Goal: Information Seeking & Learning: Learn about a topic

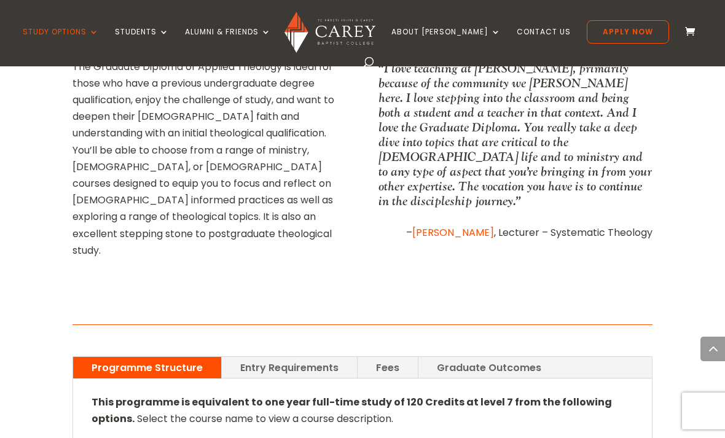
scroll to position [787, 0]
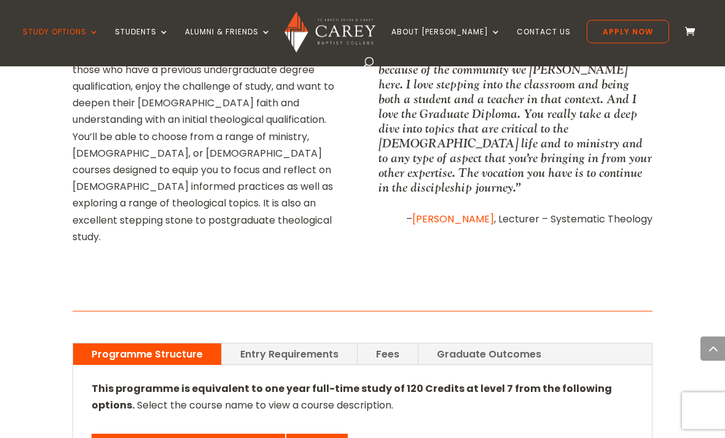
click at [329, 344] on link "Entry Requirements" at bounding box center [289, 354] width 135 height 21
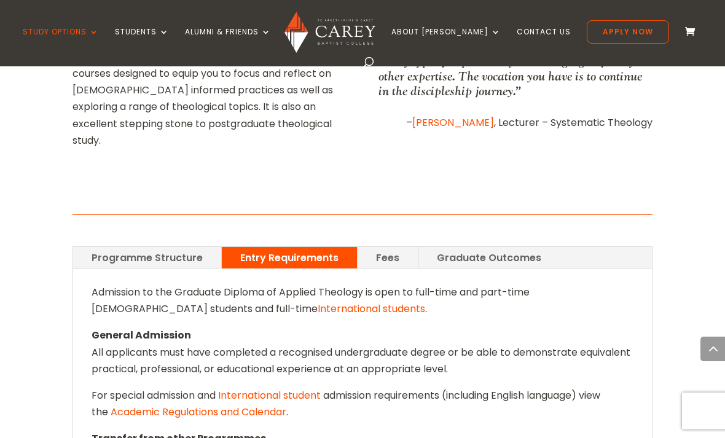
scroll to position [777, 0]
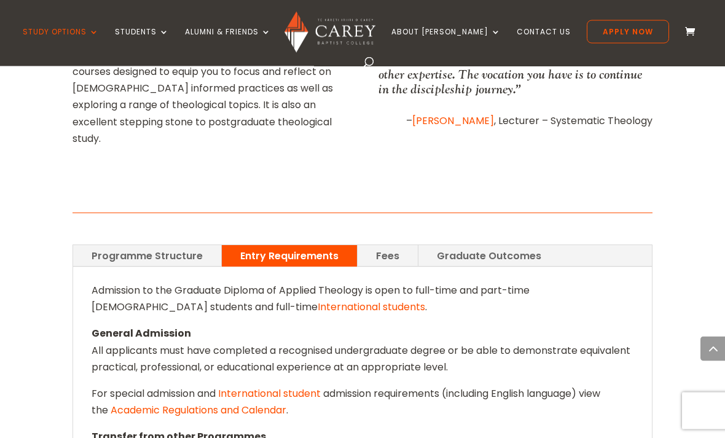
click at [572, 386] on p "For special admission and International student admission requirements (includi…" at bounding box center [362, 407] width 542 height 43
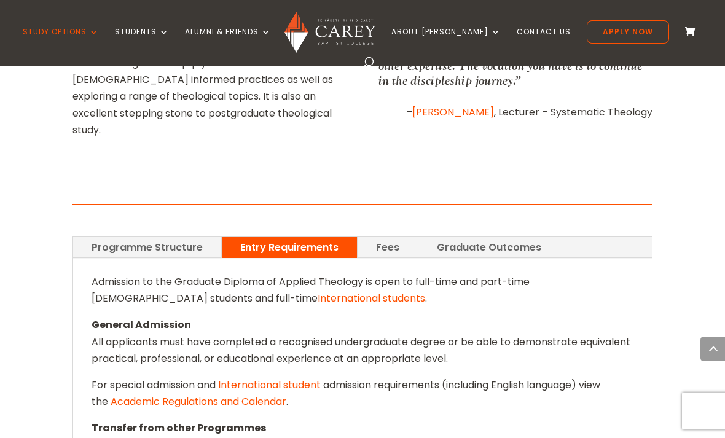
scroll to position [749, 0]
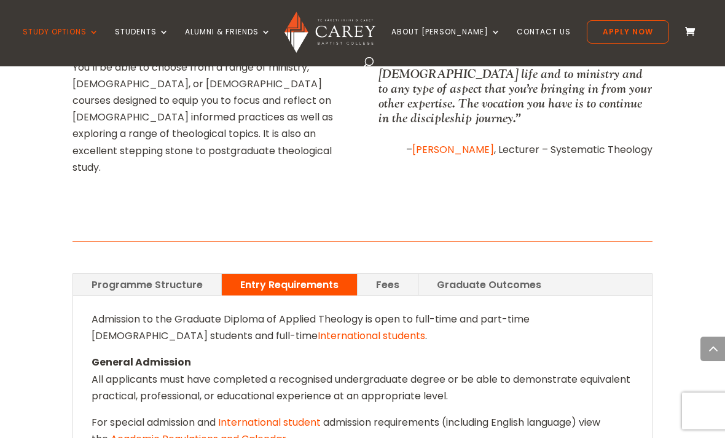
click at [393, 274] on link "Fees" at bounding box center [387, 284] width 60 height 21
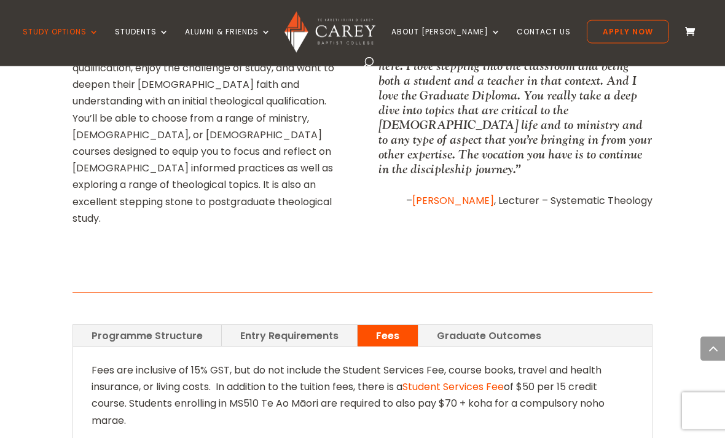
scroll to position [698, 0]
click at [534, 325] on link "Graduate Outcomes" at bounding box center [488, 335] width 141 height 21
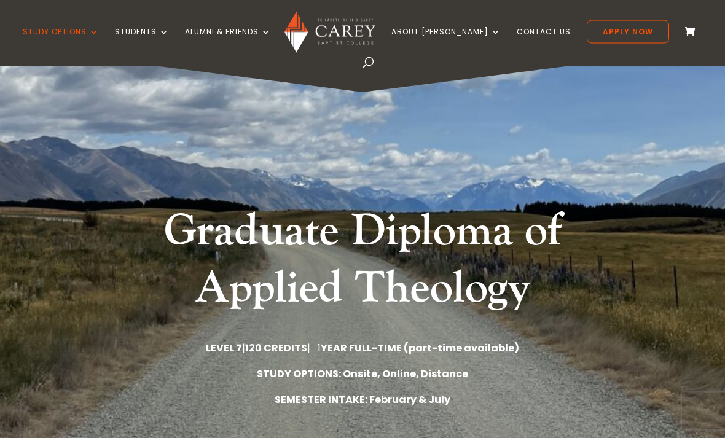
scroll to position [2, 0]
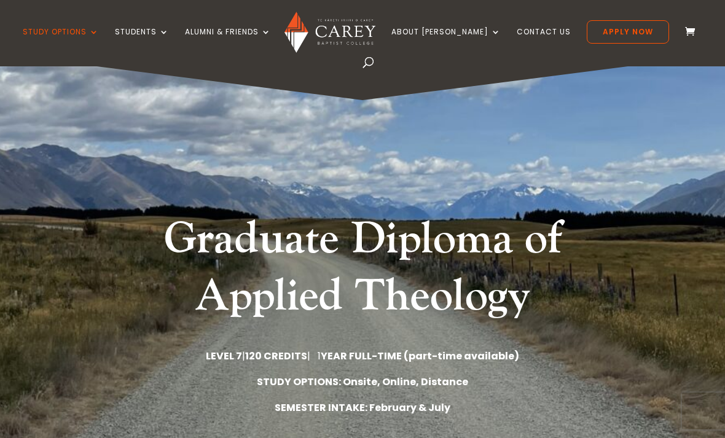
click at [449, 79] on link "Why [PERSON_NAME]?" at bounding box center [486, 81] width 184 height 20
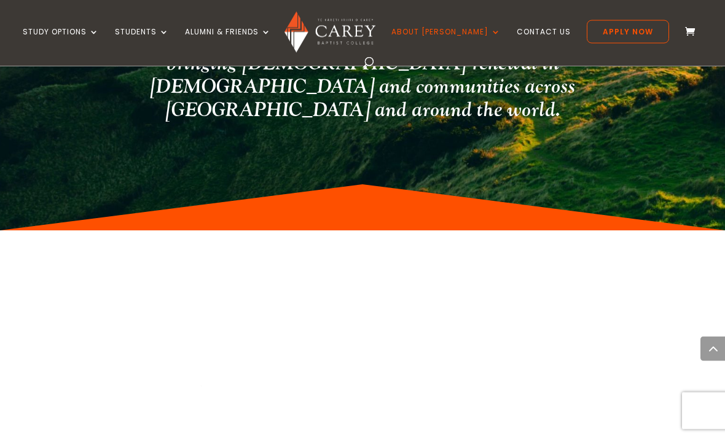
scroll to position [2842, 0]
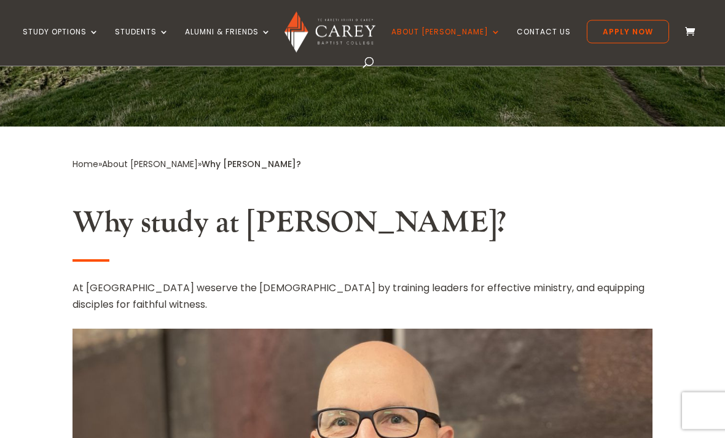
scroll to position [0, 0]
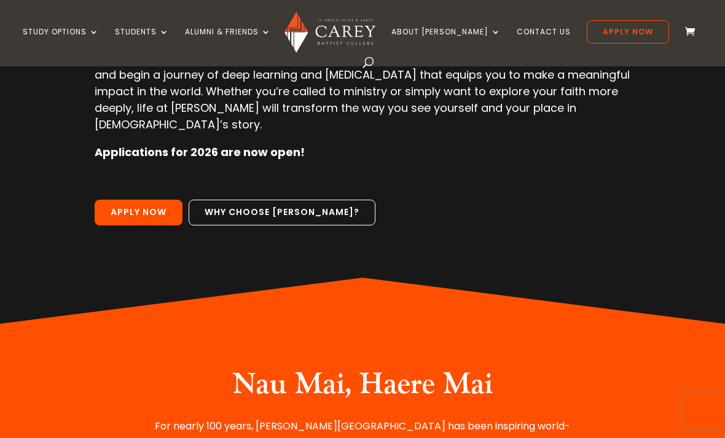
scroll to position [11, 0]
